Goal: Find contact information: Find contact information

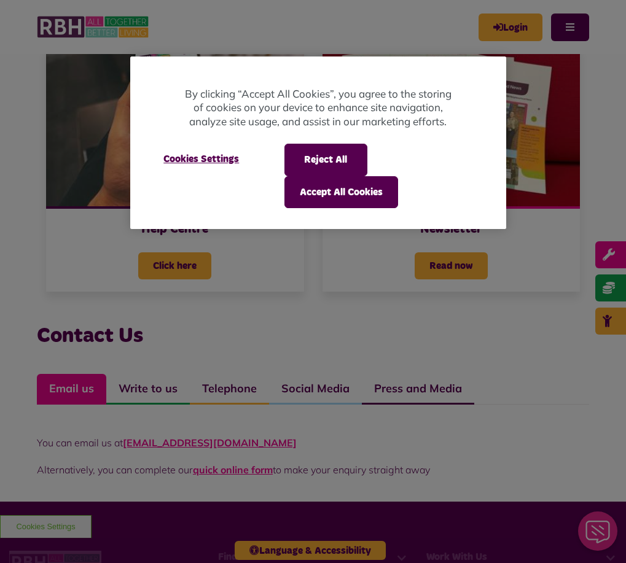
scroll to position [566, 0]
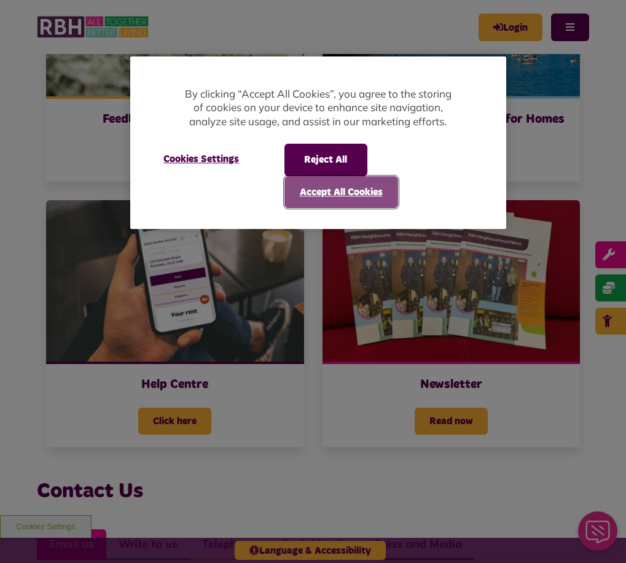
click at [333, 192] on button "Accept All Cookies" at bounding box center [341, 192] width 114 height 32
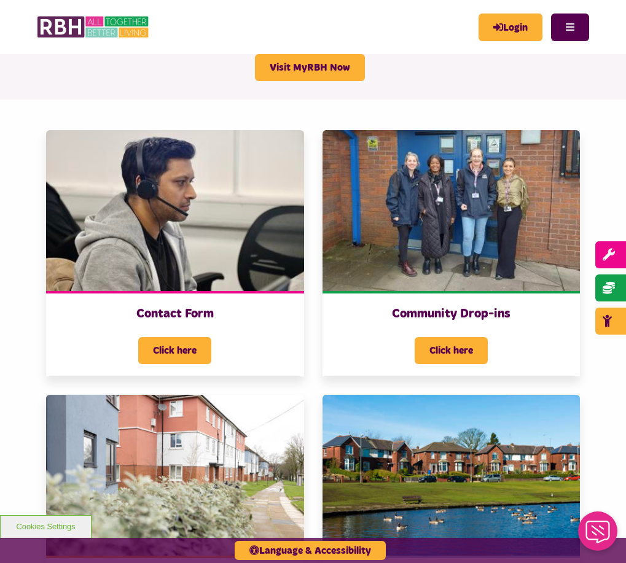
scroll to position [0, 0]
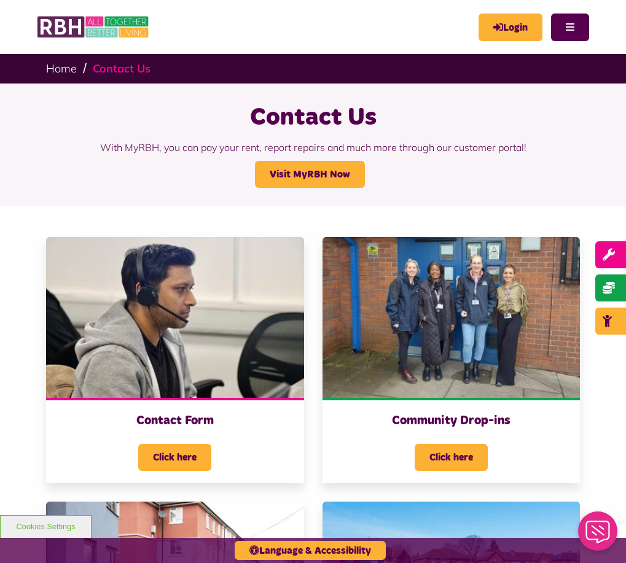
click at [144, 67] on link "Contact Us" at bounding box center [122, 68] width 58 height 14
click at [150, 68] on link "Contact Us" at bounding box center [122, 68] width 58 height 14
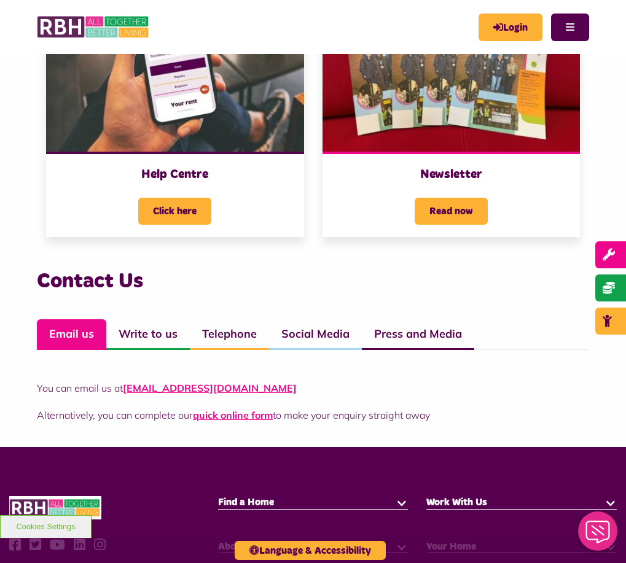
scroll to position [798, 0]
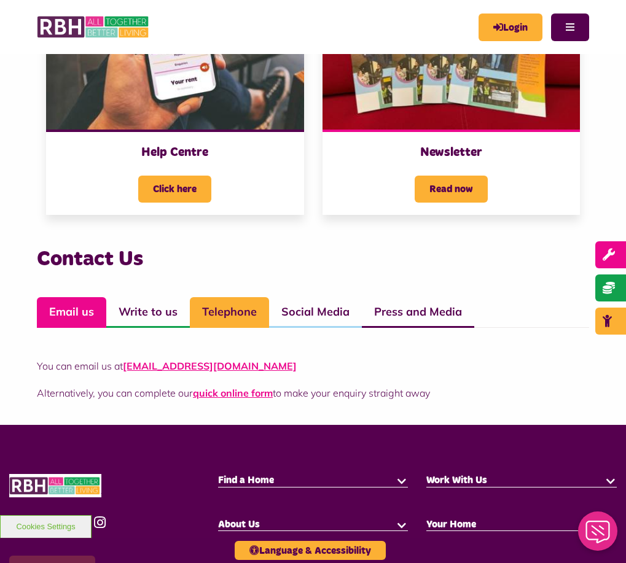
click at [255, 297] on link "Telephone" at bounding box center [229, 312] width 79 height 31
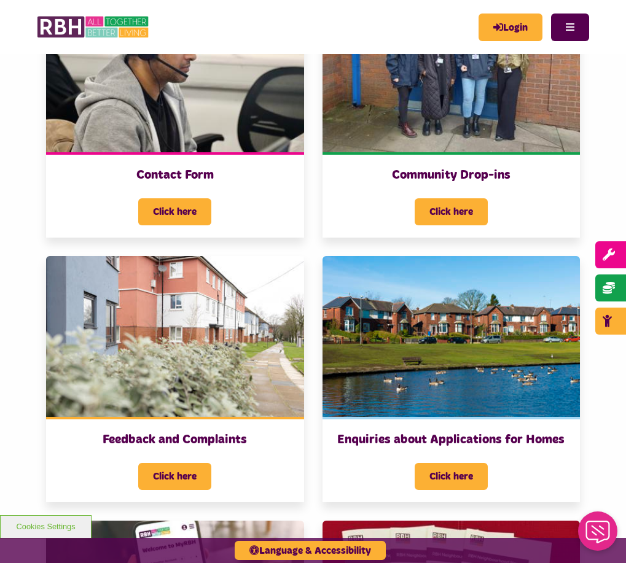
scroll to position [0, 0]
